Goal: Task Accomplishment & Management: Manage account settings

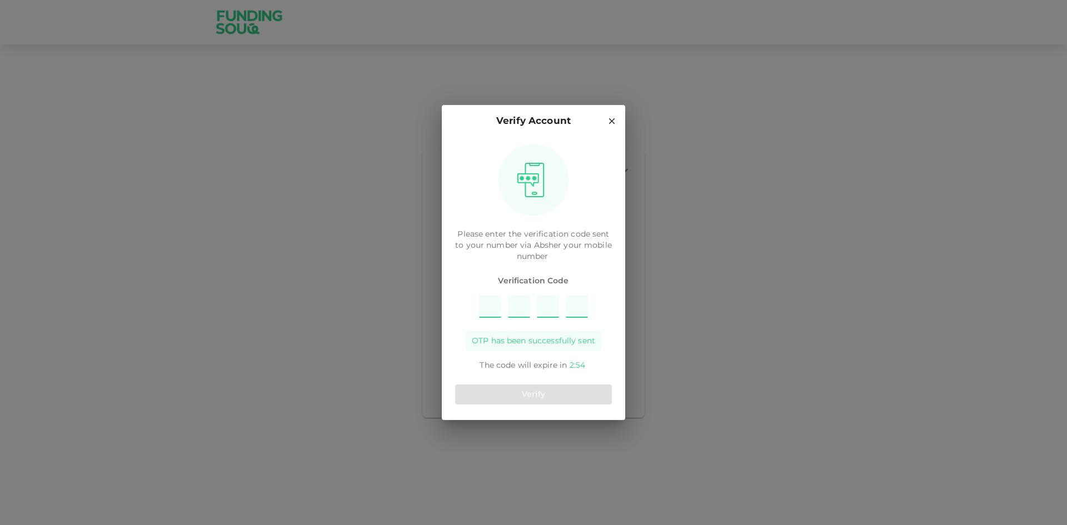
type input "3"
type input "5"
type input "1"
type input "4"
click at [577, 402] on button "Verify" at bounding box center [533, 395] width 157 height 20
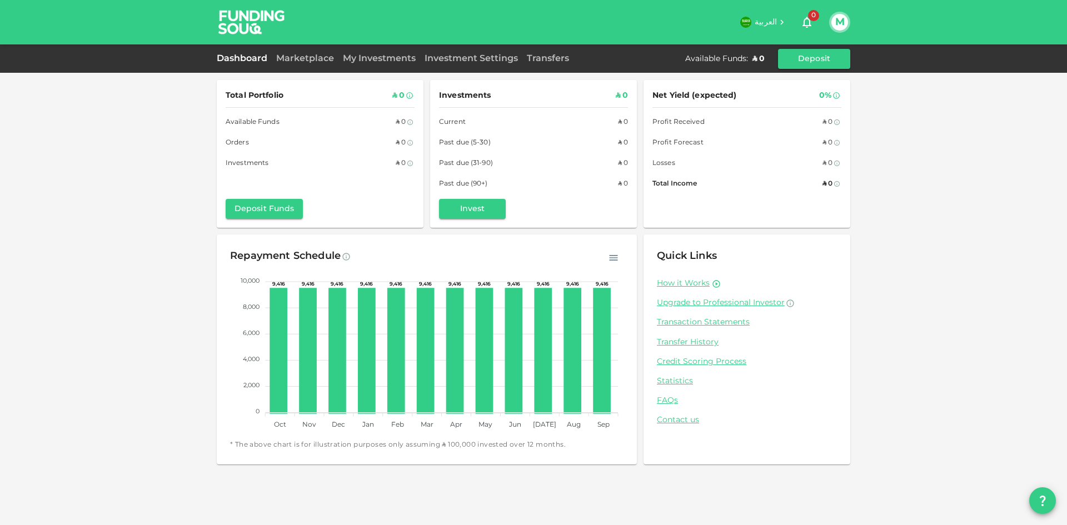
click at [480, 65] on div "Investment Settings" at bounding box center [471, 58] width 102 height 13
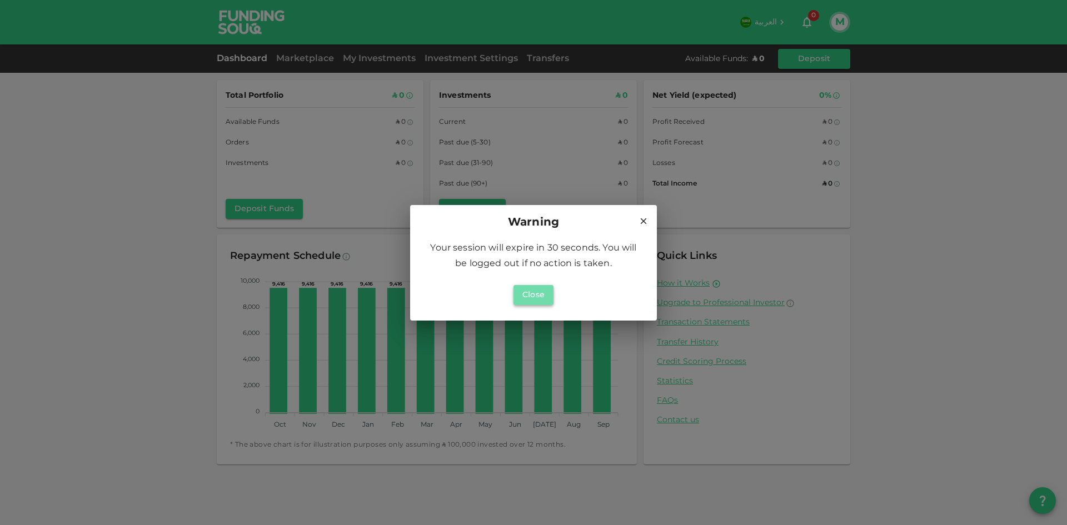
click at [527, 296] on button "Close" at bounding box center [534, 295] width 40 height 20
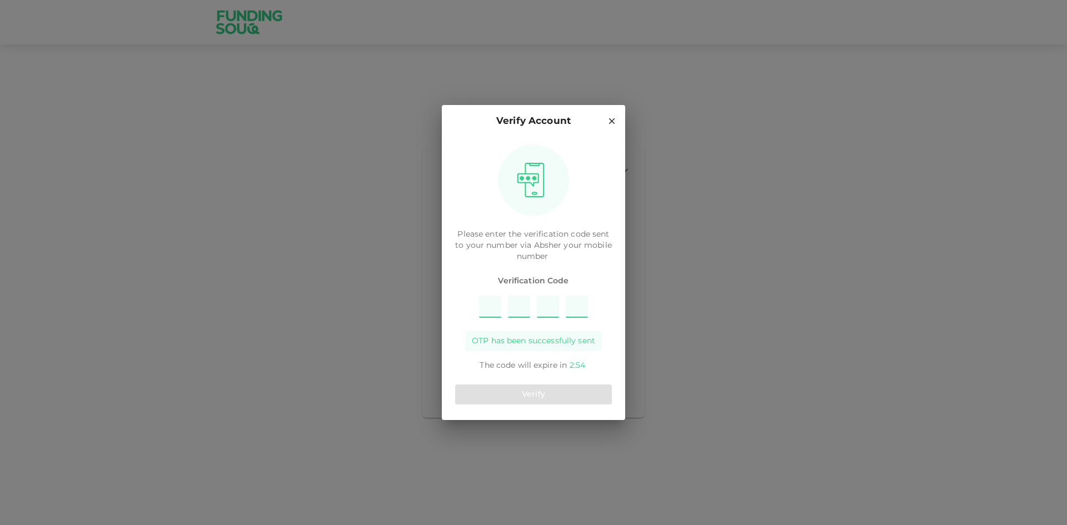
type input "5"
type input "2"
type input "7"
type input "9"
click at [515, 396] on button "Verify" at bounding box center [533, 395] width 157 height 20
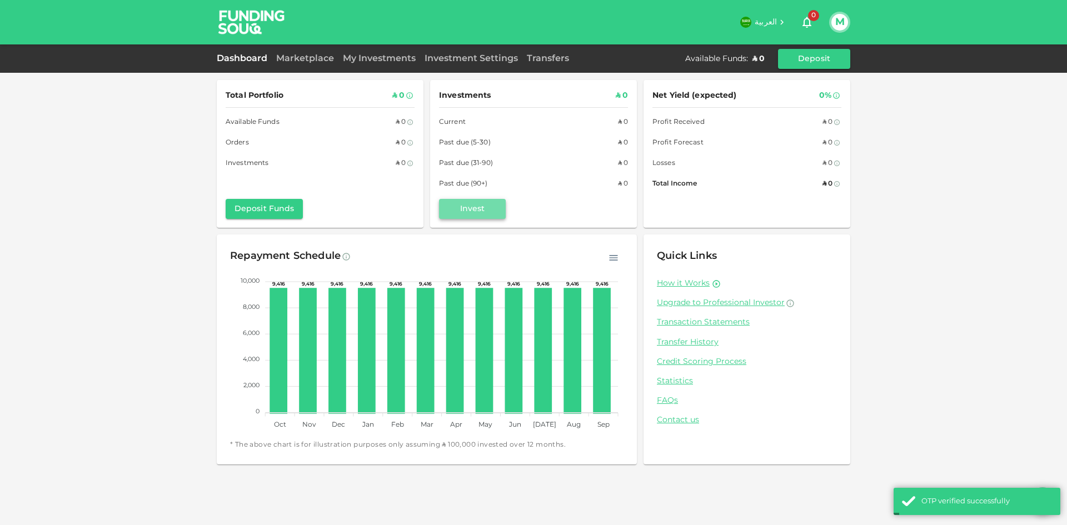
click at [494, 204] on button "Invest" at bounding box center [472, 209] width 67 height 20
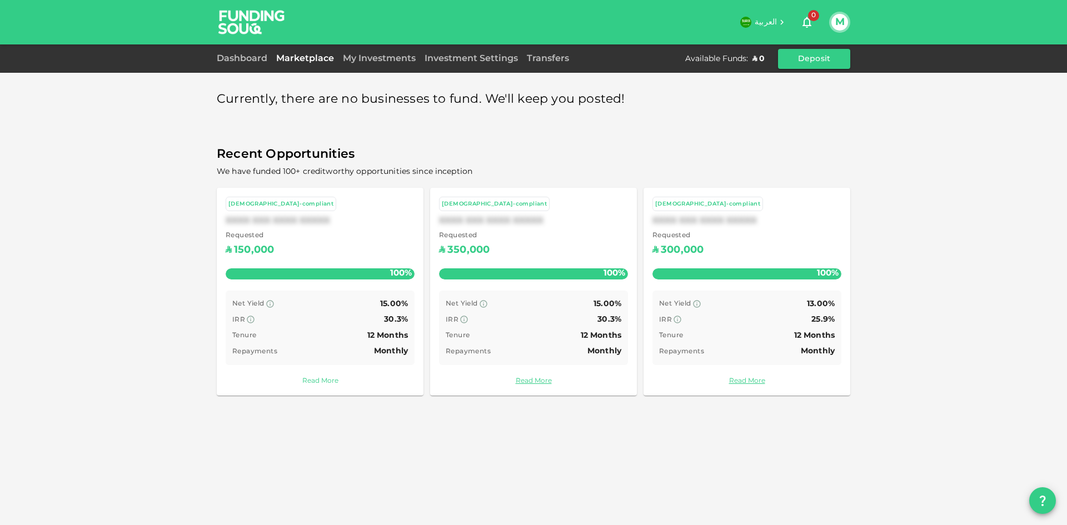
click at [323, 383] on link "Read More" at bounding box center [320, 381] width 189 height 11
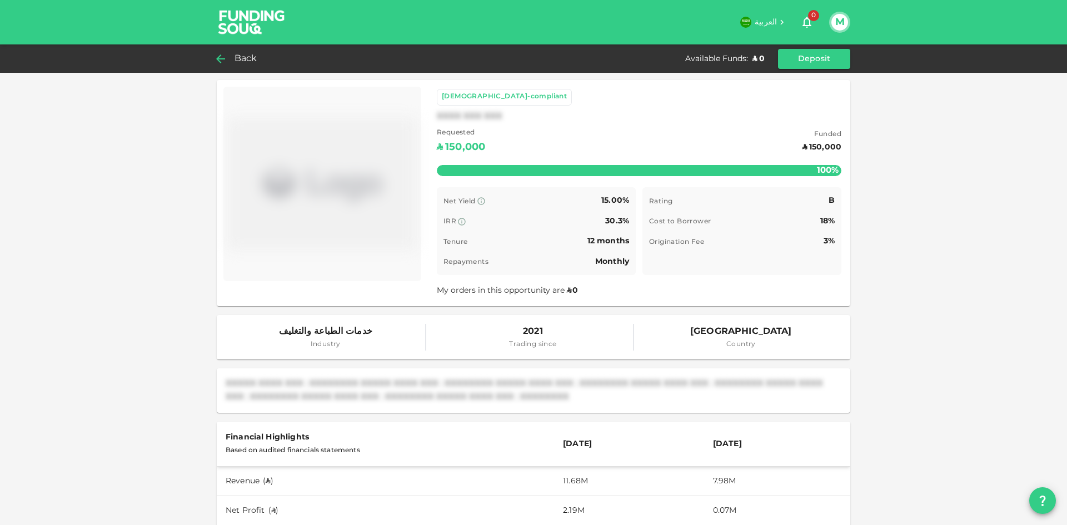
click at [222, 60] on icon at bounding box center [220, 58] width 13 height 13
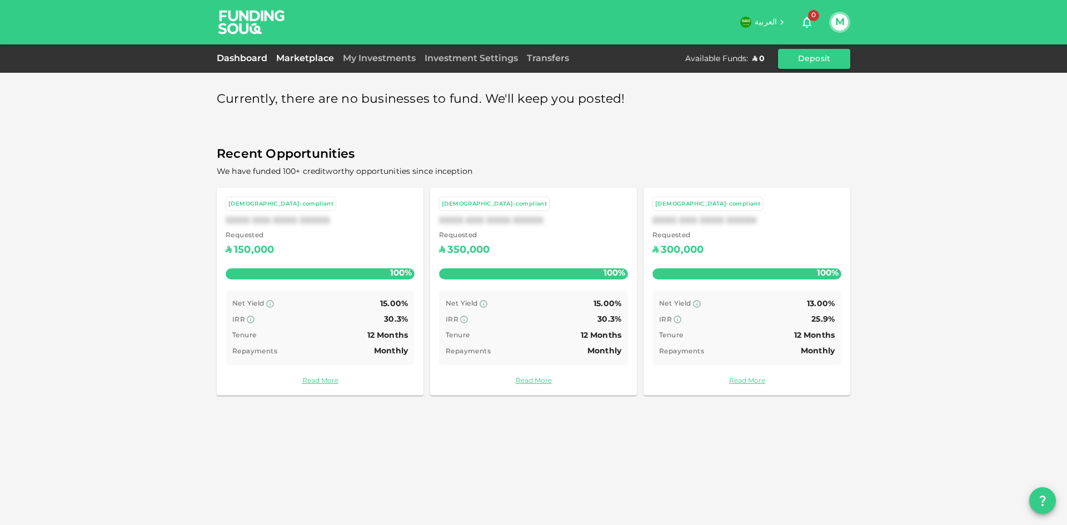
click at [252, 56] on link "Dashboard" at bounding box center [244, 58] width 55 height 8
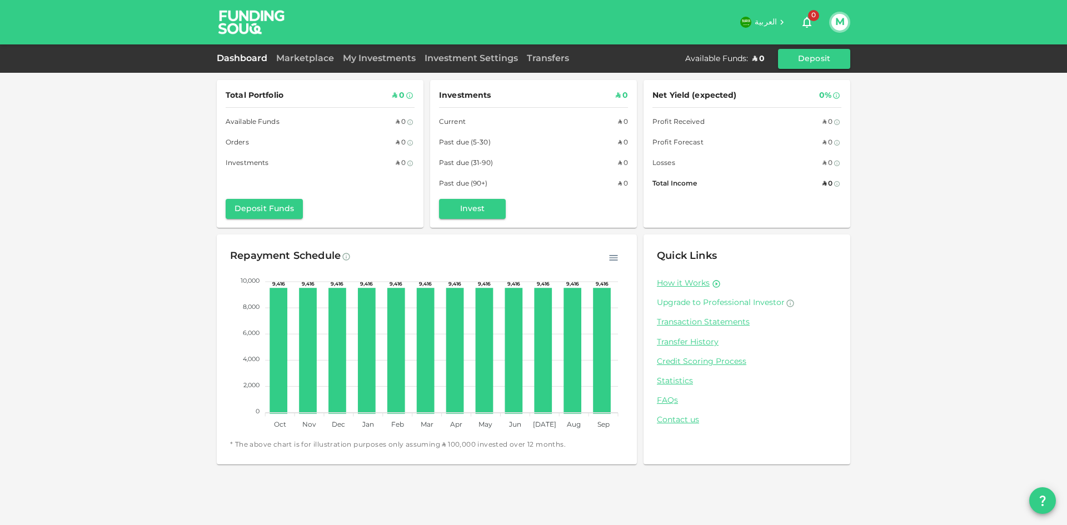
click at [722, 305] on span "Upgrade to Professional Investor" at bounding box center [721, 303] width 128 height 8
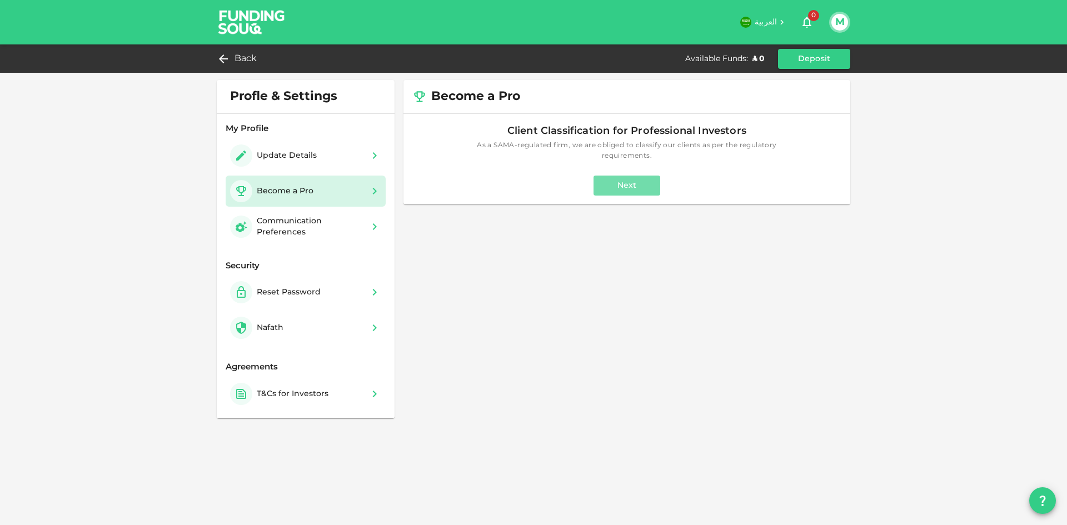
click at [642, 191] on button "Next" at bounding box center [627, 186] width 67 height 20
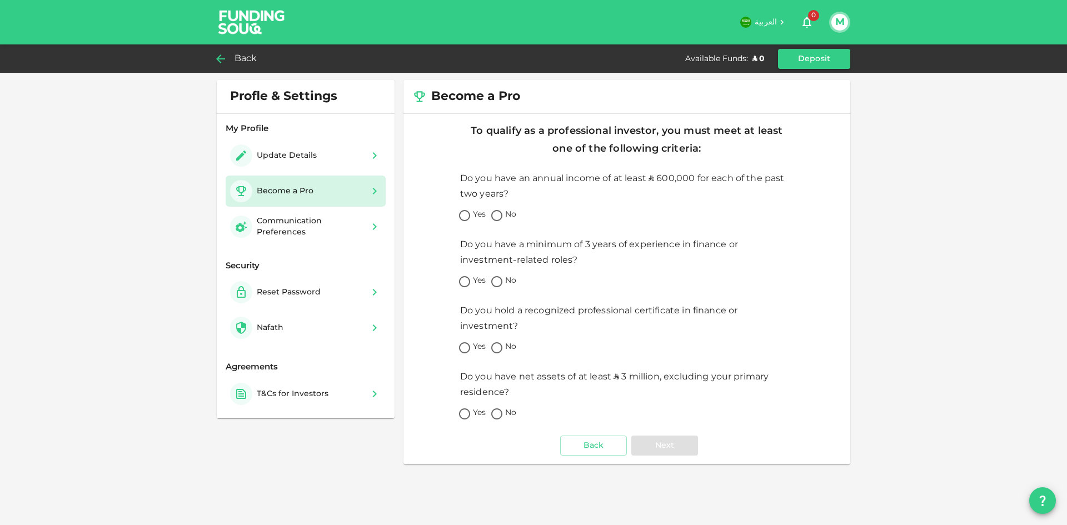
click at [251, 63] on span "Back" at bounding box center [246, 59] width 23 height 16
